Goal: Information Seeking & Learning: Learn about a topic

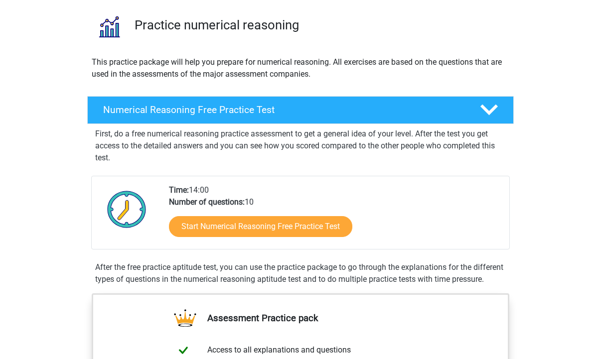
scroll to position [56, 0]
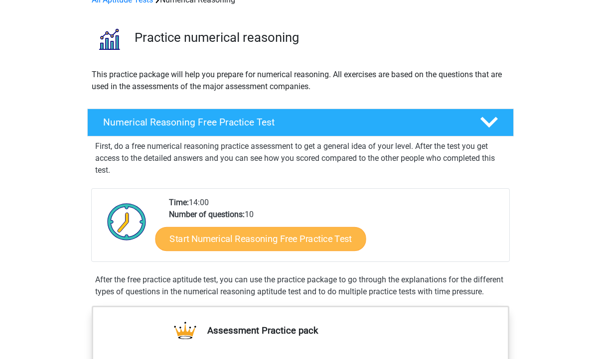
click at [303, 242] on link "Start Numerical Reasoning Free Practice Test" at bounding box center [260, 239] width 211 height 24
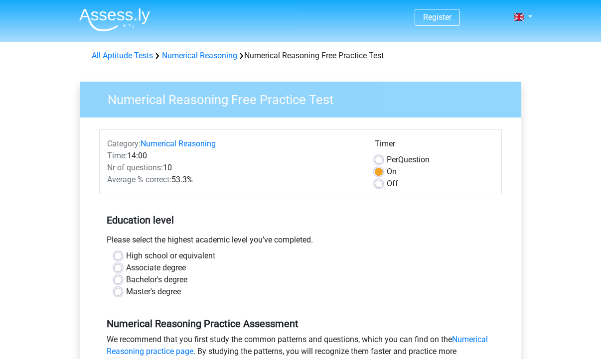
click at [125, 291] on div "Master's degree" at bounding box center [300, 292] width 372 height 12
click at [109, 289] on div "High school or equivalent Associate degree Bachelor's degree Master's degree" at bounding box center [300, 274] width 387 height 48
click at [126, 292] on label "Master's degree" at bounding box center [153, 292] width 55 height 12
click at [120, 292] on input "Master's degree" at bounding box center [118, 291] width 8 height 10
radio input "true"
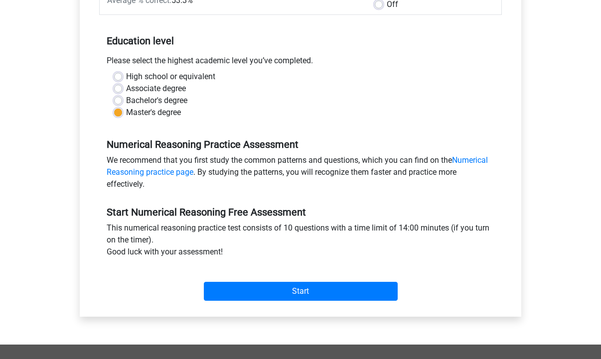
scroll to position [183, 0]
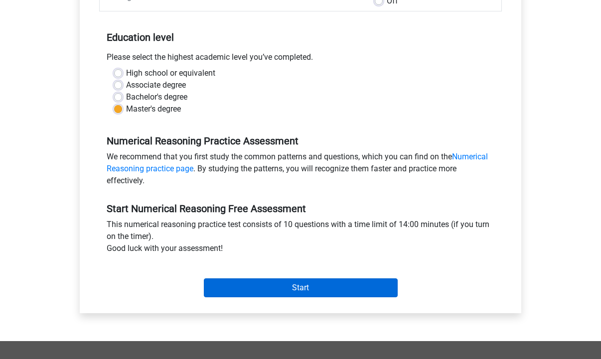
click at [253, 283] on input "Start" at bounding box center [301, 287] width 194 height 19
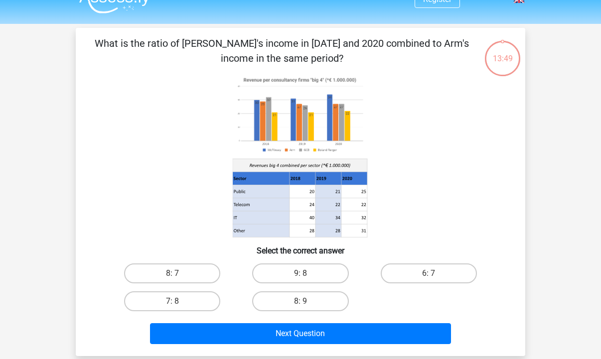
scroll to position [13, 0]
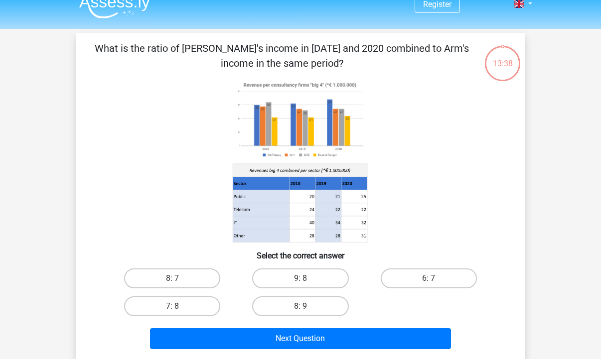
click at [283, 116] on image at bounding box center [300, 120] width 134 height 82
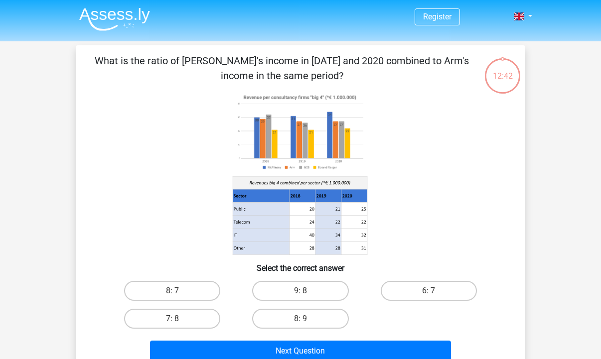
scroll to position [21, 0]
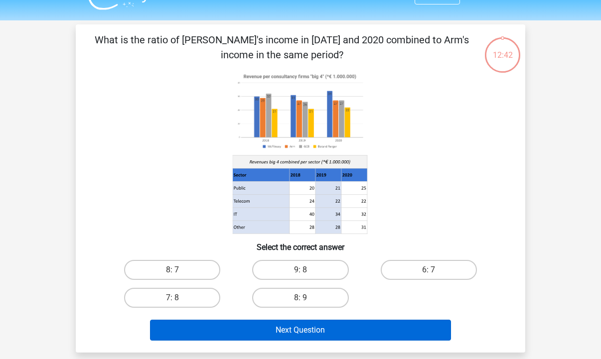
click at [264, 328] on button "Next Question" at bounding box center [300, 330] width 301 height 21
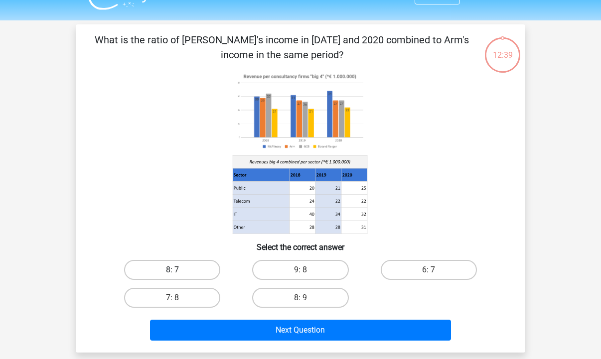
click at [193, 267] on label "8: 7" at bounding box center [172, 270] width 96 height 20
click at [179, 270] on input "8: 7" at bounding box center [175, 273] width 6 height 6
radio input "true"
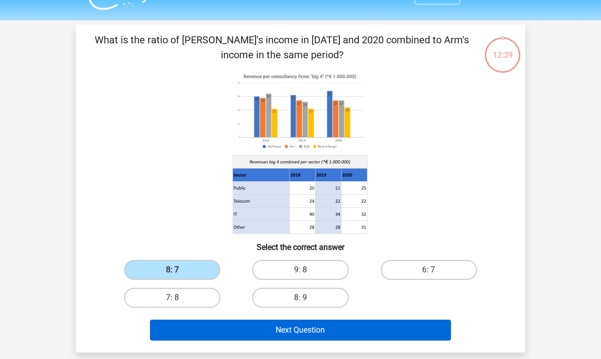
click at [241, 330] on button "Next Question" at bounding box center [300, 330] width 301 height 21
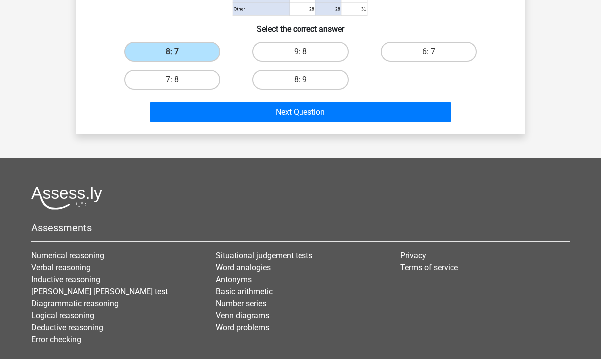
scroll to position [205, 0]
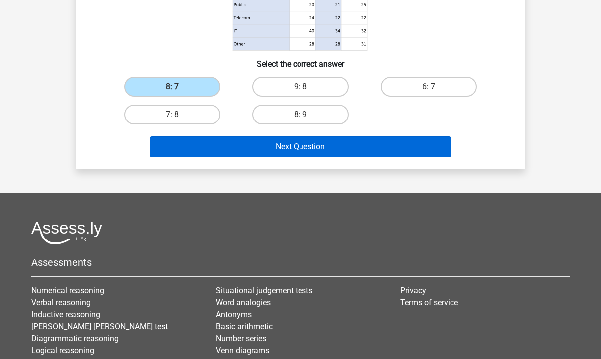
click at [303, 147] on button "Next Question" at bounding box center [300, 146] width 301 height 21
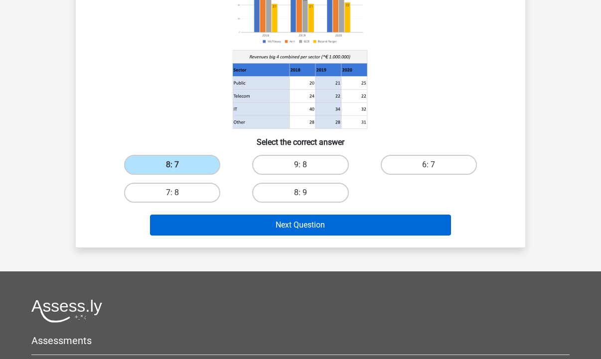
scroll to position [107, 0]
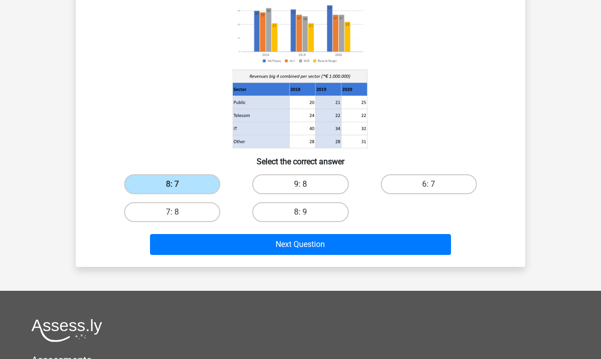
click at [297, 185] on label "9: 8" at bounding box center [300, 184] width 96 height 20
click at [300, 185] on input "9: 8" at bounding box center [303, 187] width 6 height 6
radio input "true"
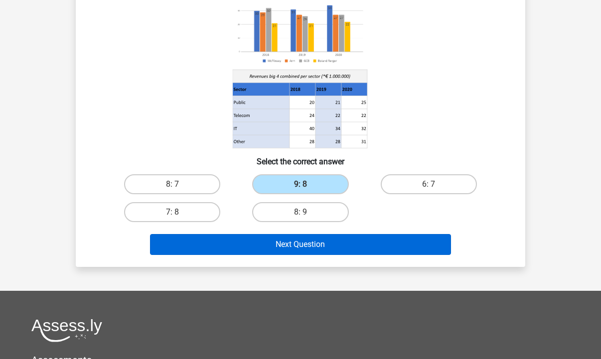
click at [296, 245] on button "Next Question" at bounding box center [300, 244] width 301 height 21
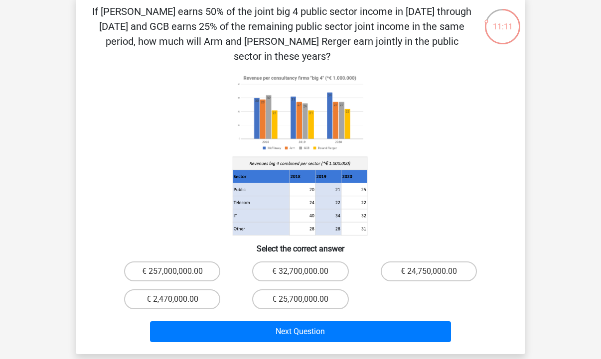
scroll to position [49, 0]
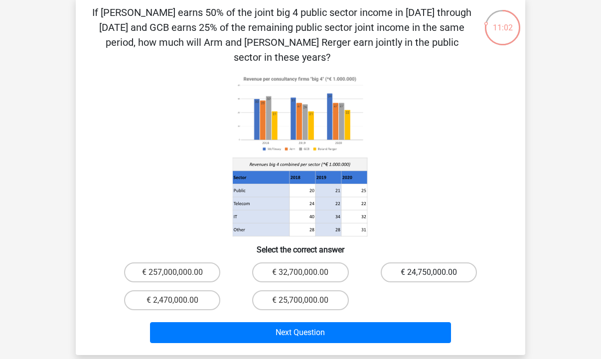
click at [407, 262] on label "€ 24,750,000.00" at bounding box center [428, 272] width 96 height 20
click at [428, 272] on input "€ 24,750,000.00" at bounding box center [431, 275] width 6 height 6
radio input "true"
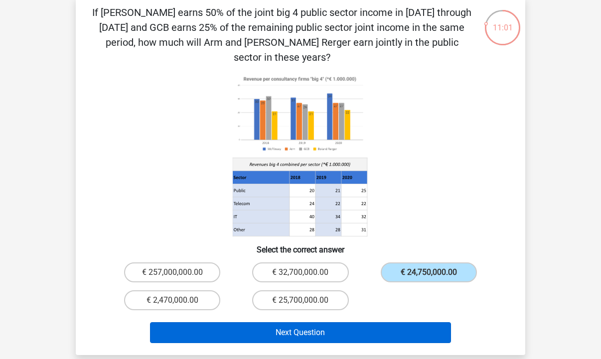
click at [314, 327] on button "Next Question" at bounding box center [300, 332] width 301 height 21
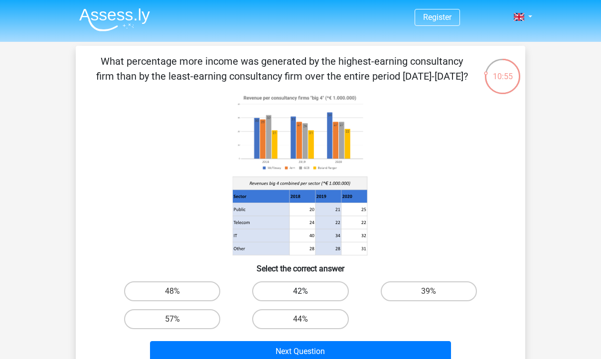
scroll to position [0, 0]
click at [303, 302] on div "42%" at bounding box center [300, 291] width 128 height 28
click at [307, 327] on label "44%" at bounding box center [300, 319] width 96 height 20
click at [307, 326] on input "44%" at bounding box center [303, 322] width 6 height 6
radio input "true"
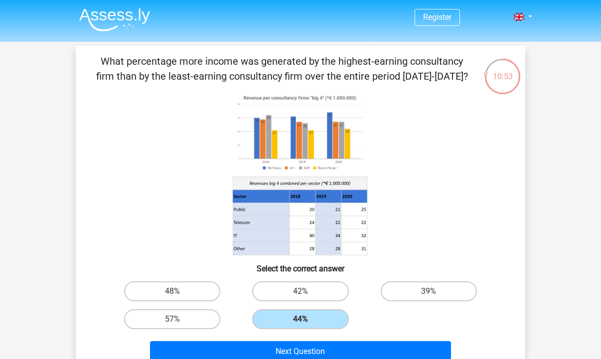
click at [313, 341] on div "Next Question" at bounding box center [300, 349] width 417 height 33
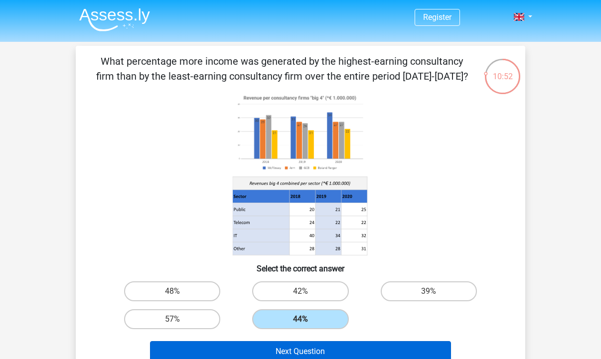
click at [313, 353] on button "Next Question" at bounding box center [300, 351] width 301 height 21
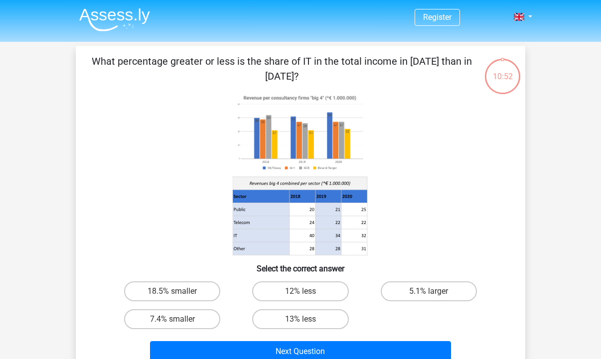
scroll to position [46, 0]
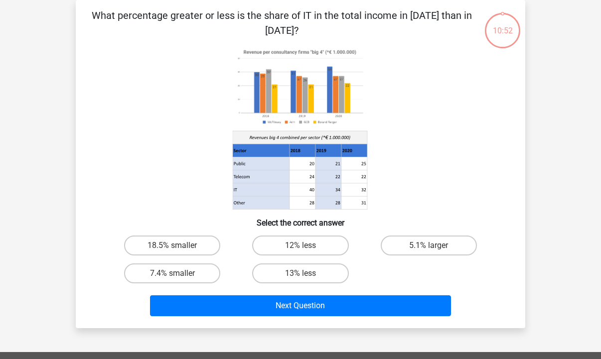
click at [315, 286] on div "13% less" at bounding box center [300, 273] width 128 height 28
click at [311, 270] on label "13% less" at bounding box center [300, 273] width 96 height 20
click at [307, 273] on input "13% less" at bounding box center [303, 276] width 6 height 6
radio input "true"
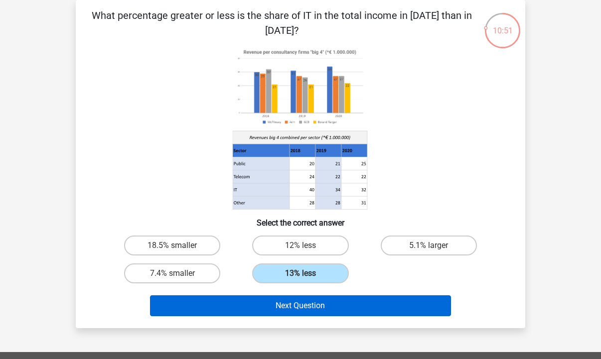
click at [312, 295] on button "Next Question" at bounding box center [300, 305] width 301 height 21
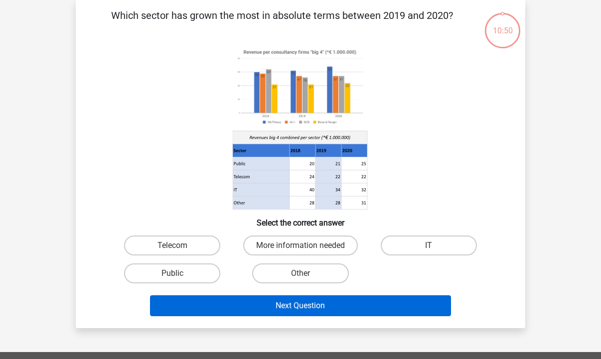
click at [312, 304] on button "Next Question" at bounding box center [300, 305] width 301 height 21
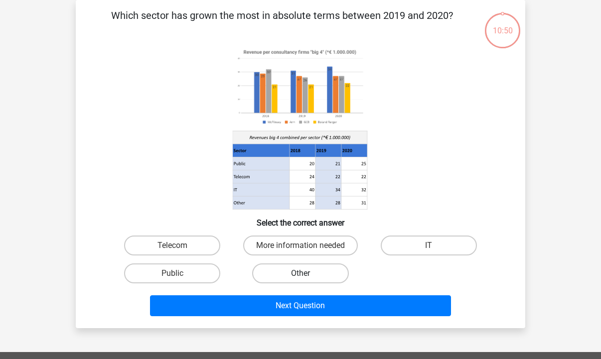
click at [309, 274] on label "Other" at bounding box center [300, 273] width 96 height 20
click at [307, 274] on input "Other" at bounding box center [303, 276] width 6 height 6
radio input "true"
click at [323, 294] on div "Next Question" at bounding box center [300, 303] width 417 height 33
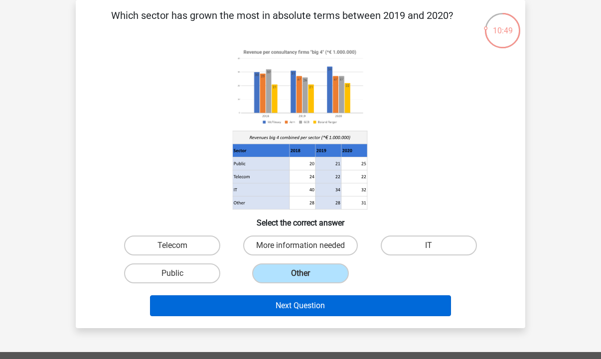
click at [325, 305] on button "Next Question" at bounding box center [300, 305] width 301 height 21
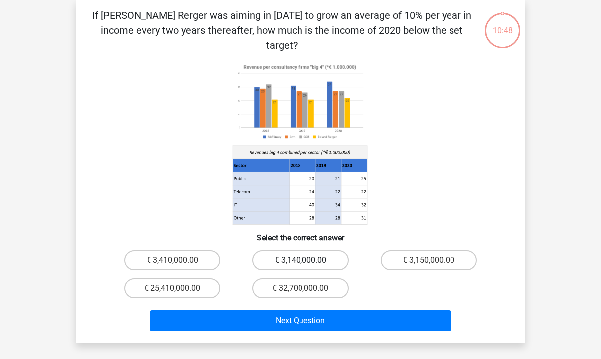
click at [319, 250] on label "€ 3,140,000.00" at bounding box center [300, 260] width 96 height 20
click at [307, 260] on input "€ 3,140,000.00" at bounding box center [303, 263] width 6 height 6
radio input "true"
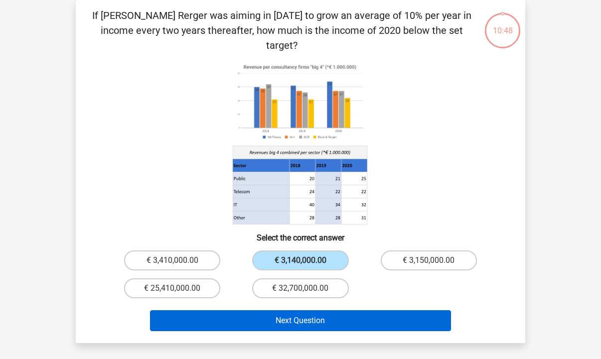
click at [322, 310] on button "Next Question" at bounding box center [300, 320] width 301 height 21
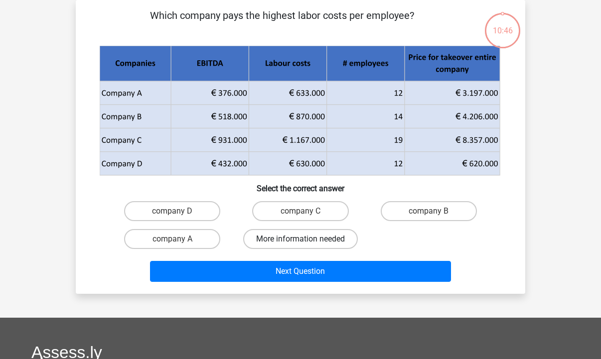
click at [310, 238] on label "More information needed" at bounding box center [300, 239] width 115 height 20
click at [307, 239] on input "More information needed" at bounding box center [303, 242] width 6 height 6
radio input "true"
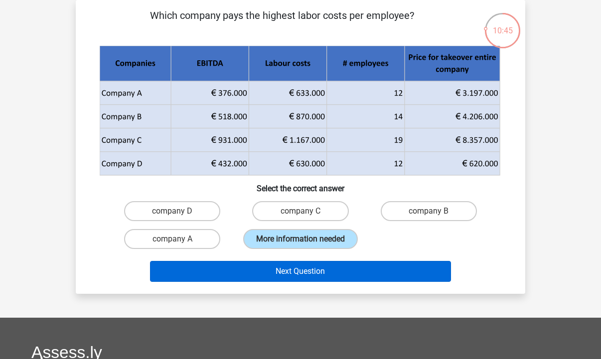
click at [315, 279] on button "Next Question" at bounding box center [300, 271] width 301 height 21
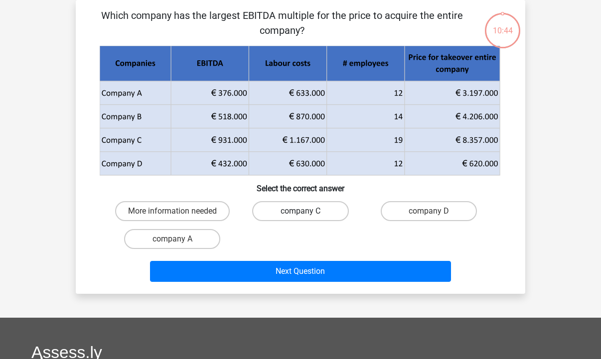
click at [311, 210] on label "company C" at bounding box center [300, 211] width 96 height 20
click at [307, 211] on input "company C" at bounding box center [303, 214] width 6 height 6
radio input "true"
click at [312, 282] on div "Next Question" at bounding box center [300, 273] width 384 height 25
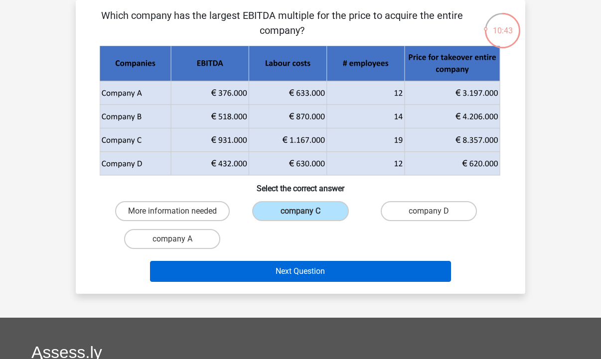
click at [314, 271] on button "Next Question" at bounding box center [300, 271] width 301 height 21
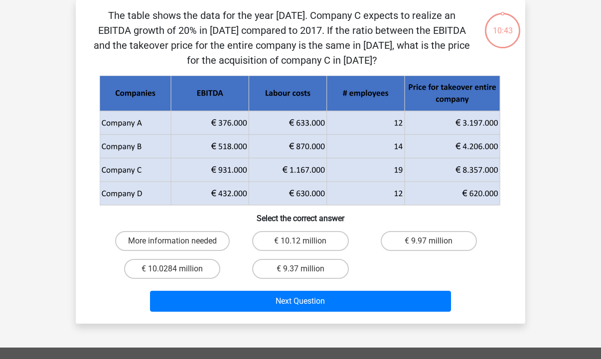
drag, startPoint x: 400, startPoint y: 236, endPoint x: 393, endPoint y: 262, distance: 27.4
click at [400, 237] on label "€ 9.97 million" at bounding box center [428, 241] width 96 height 20
click at [428, 241] on input "€ 9.97 million" at bounding box center [431, 244] width 6 height 6
radio input "true"
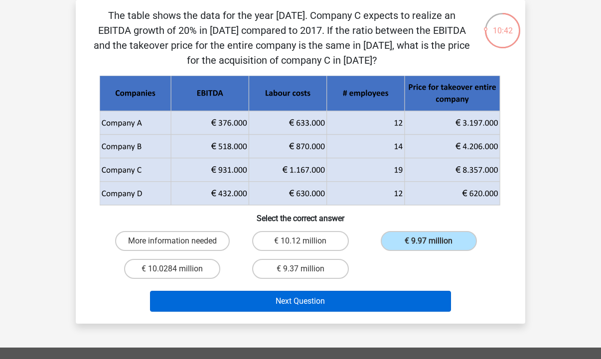
click at [341, 299] on button "Next Question" at bounding box center [300, 301] width 301 height 21
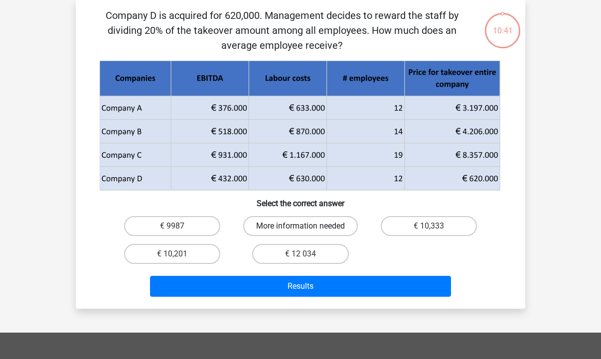
click at [291, 225] on label "More information needed" at bounding box center [300, 226] width 115 height 20
click at [300, 226] on input "More information needed" at bounding box center [303, 229] width 6 height 6
radio input "true"
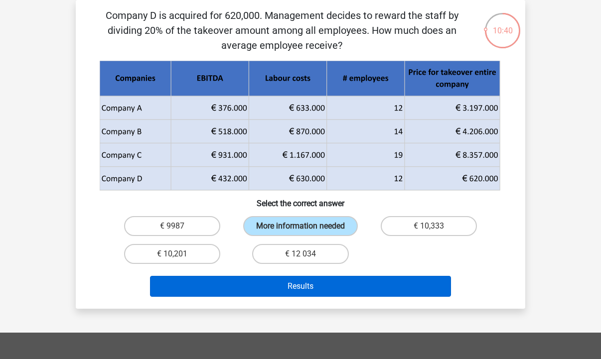
click at [291, 290] on button "Results" at bounding box center [300, 286] width 301 height 21
